Goal: Information Seeking & Learning: Learn about a topic

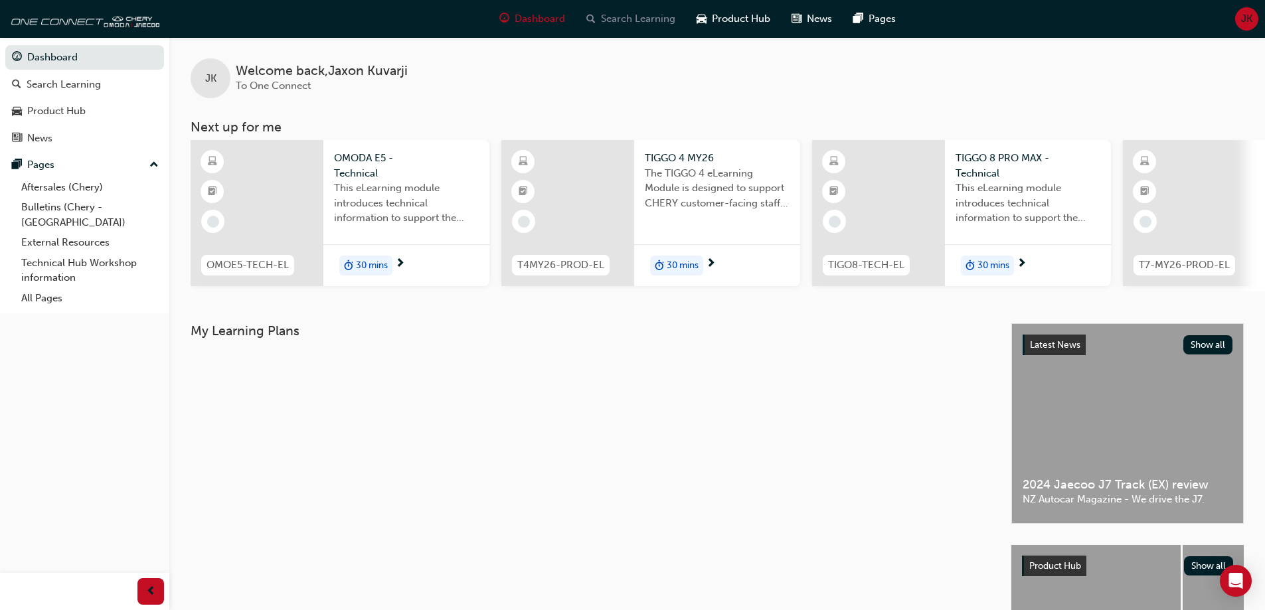
click at [621, 19] on span "Search Learning" at bounding box center [638, 18] width 74 height 15
